Goal: Use online tool/utility: Use online tool/utility

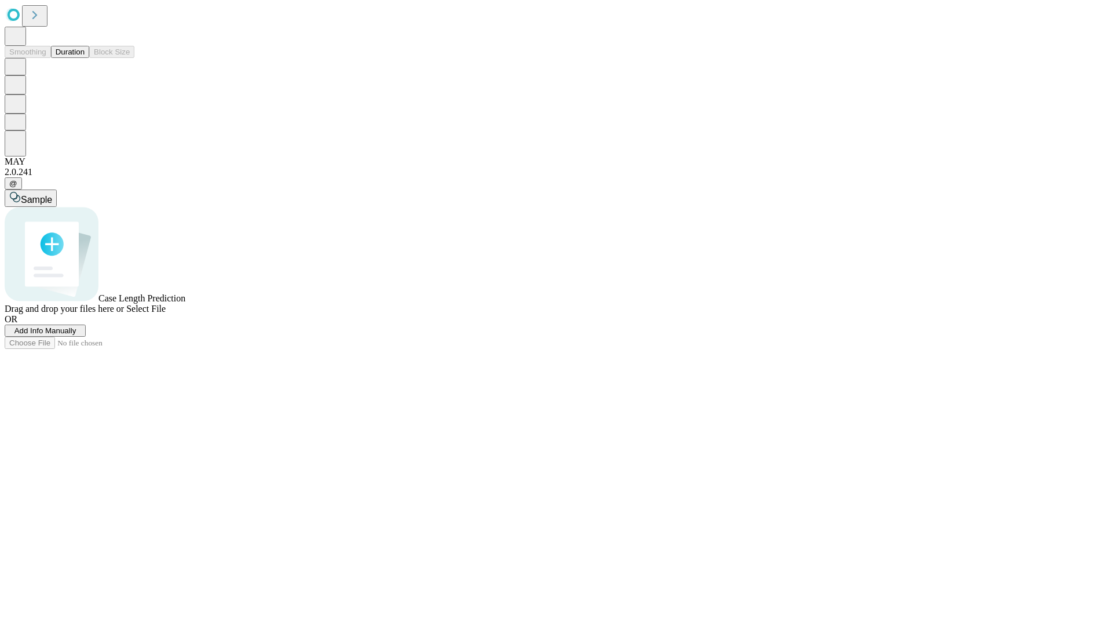
click at [166, 313] on span "Select File" at bounding box center [145, 309] width 39 height 10
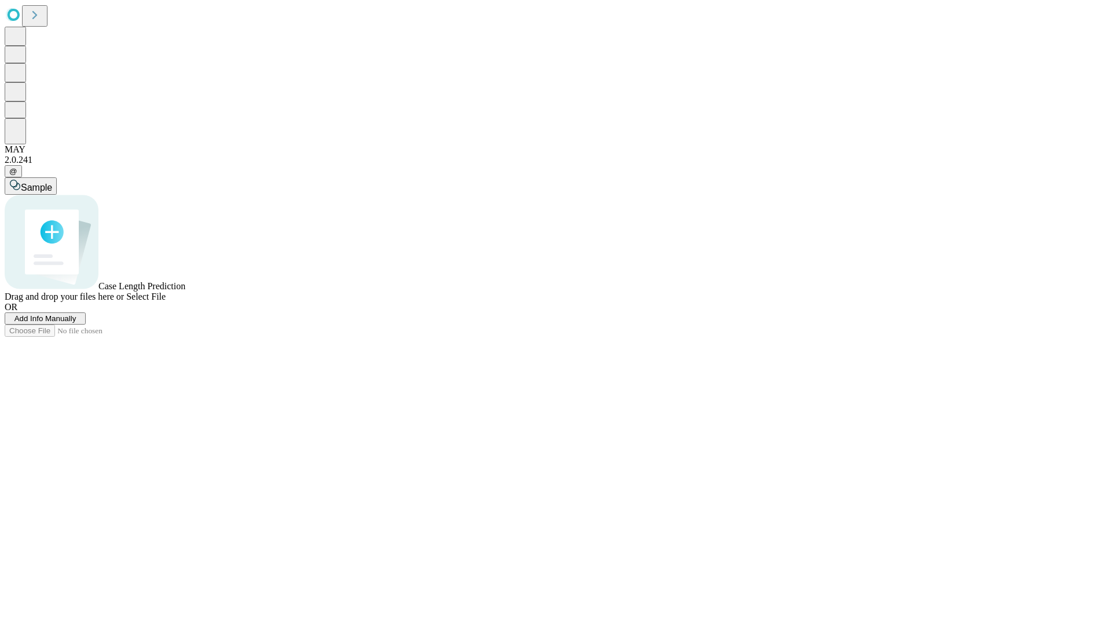
click at [166, 301] on span "Select File" at bounding box center [145, 296] width 39 height 10
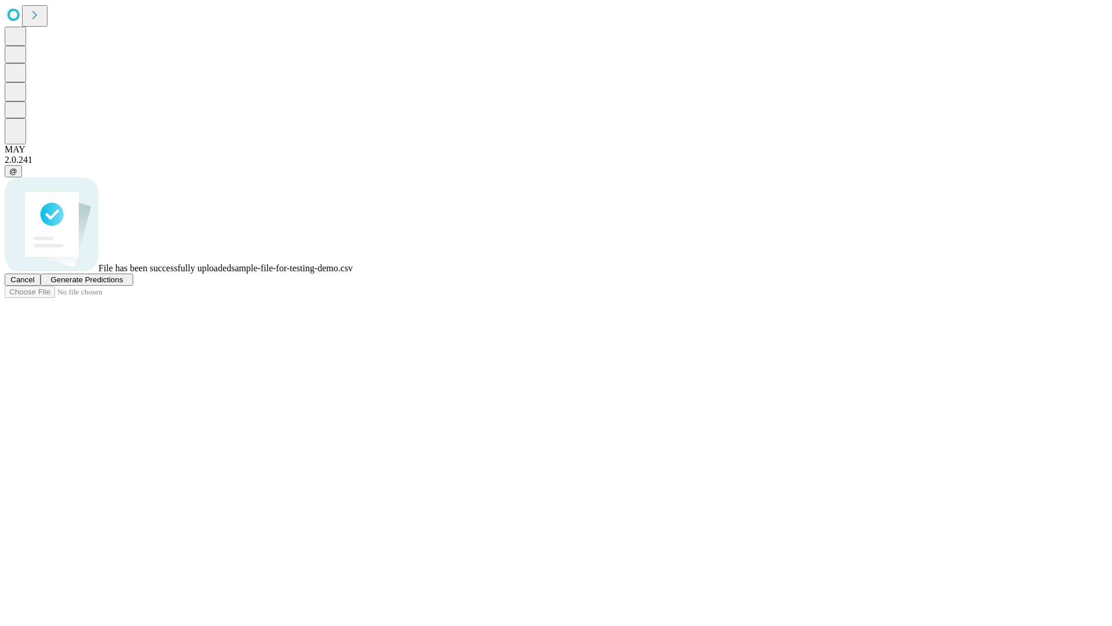
click at [123, 284] on span "Generate Predictions" at bounding box center [86, 279] width 72 height 9
